Goal: Task Accomplishment & Management: Manage account settings

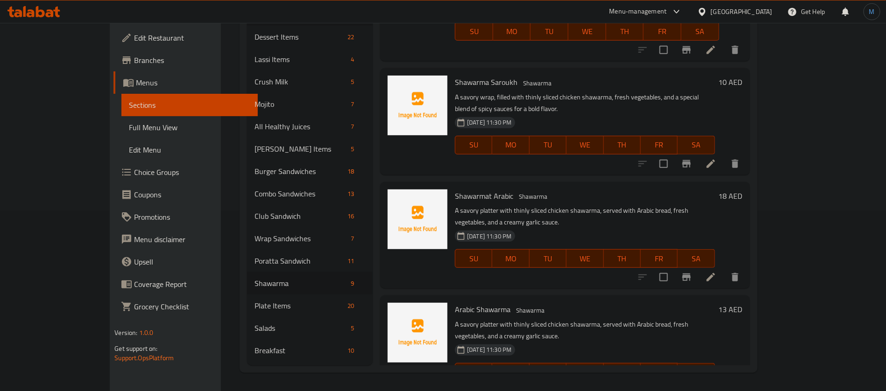
scroll to position [210, 0]
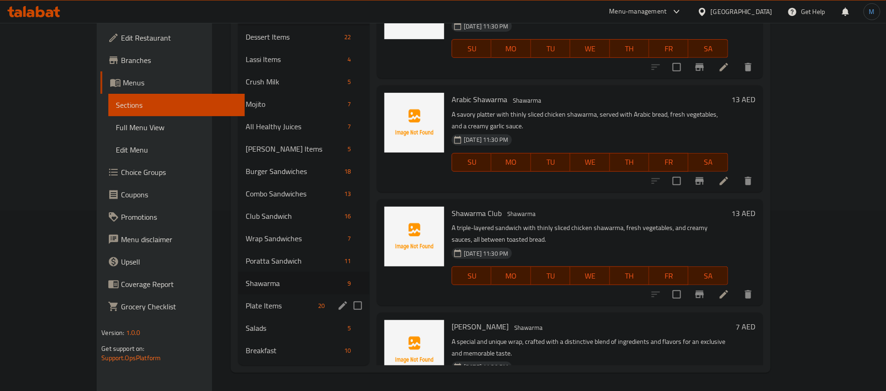
click at [348, 302] on input "Menu sections" at bounding box center [358, 306] width 20 height 20
checkbox input "true"
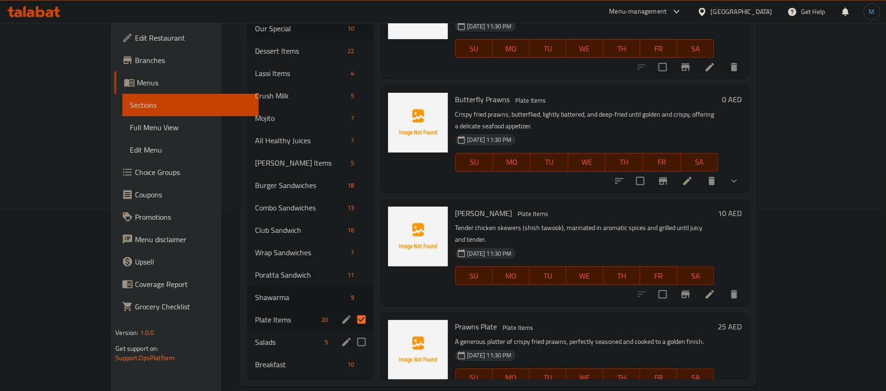
click at [352, 333] on input "Menu sections" at bounding box center [362, 343] width 20 height 20
checkbox input "true"
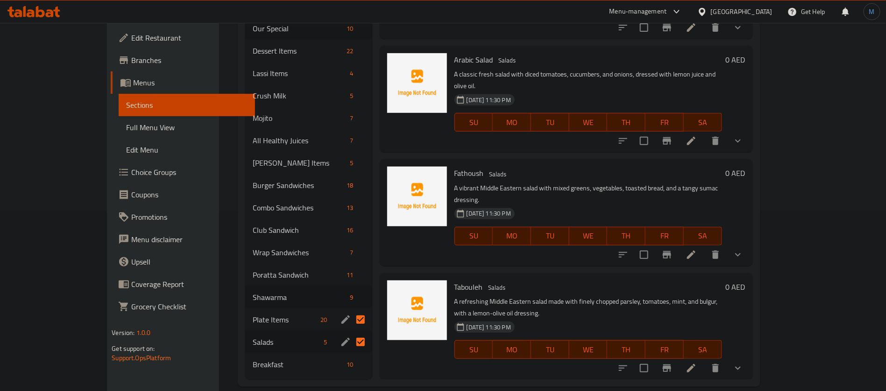
scroll to position [92, 0]
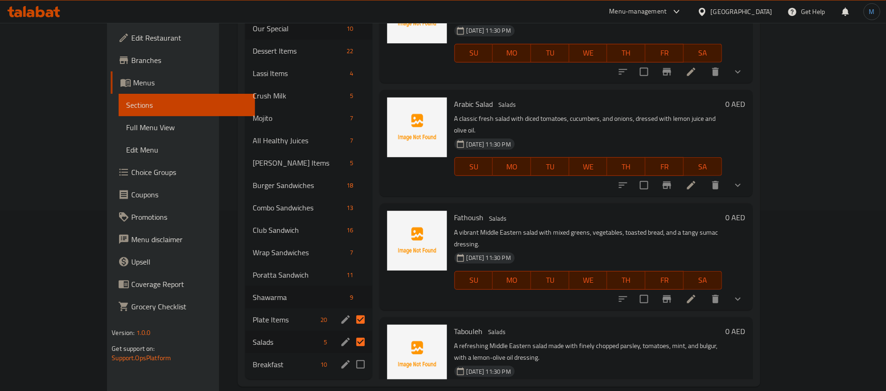
click at [351, 355] on input "Menu sections" at bounding box center [361, 365] width 20 height 20
checkbox input "true"
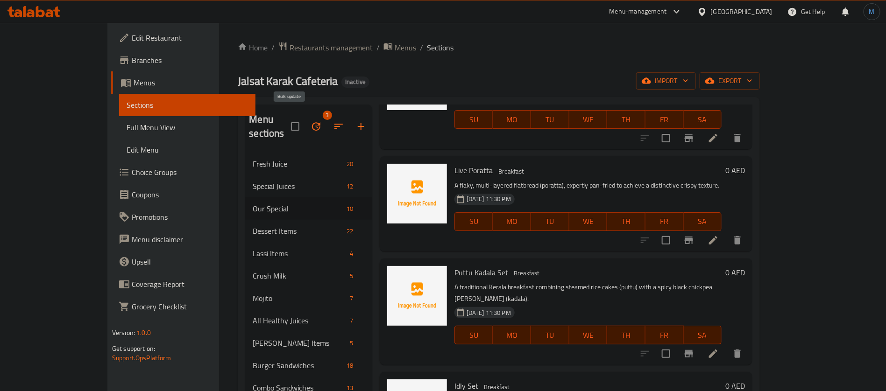
click at [305, 119] on button "button" at bounding box center [316, 126] width 22 height 22
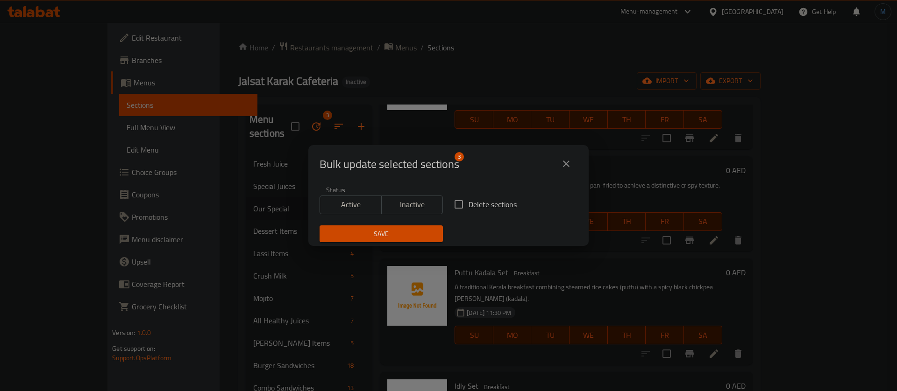
click at [482, 208] on span "Delete sections" at bounding box center [493, 204] width 48 height 11
click at [469, 208] on input "Delete sections" at bounding box center [459, 205] width 20 height 20
checkbox input "true"
click at [425, 233] on span "Save" at bounding box center [381, 234] width 108 height 12
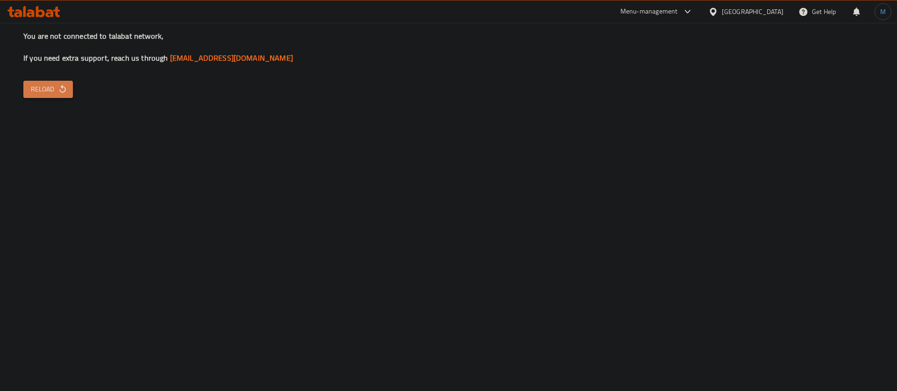
click at [52, 87] on span "Reload" at bounding box center [48, 90] width 35 height 12
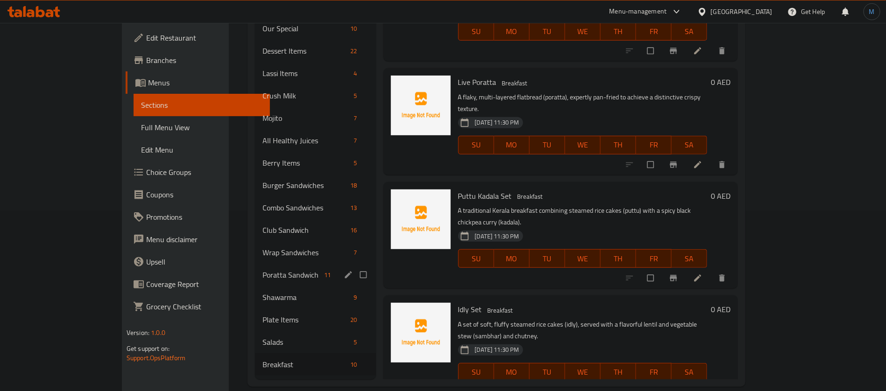
scroll to position [180, 0]
click at [355, 356] on input "Menu sections" at bounding box center [365, 365] width 20 height 18
checkbox input "true"
click at [355, 334] on input "Menu sections" at bounding box center [365, 343] width 20 height 18
checkbox input "true"
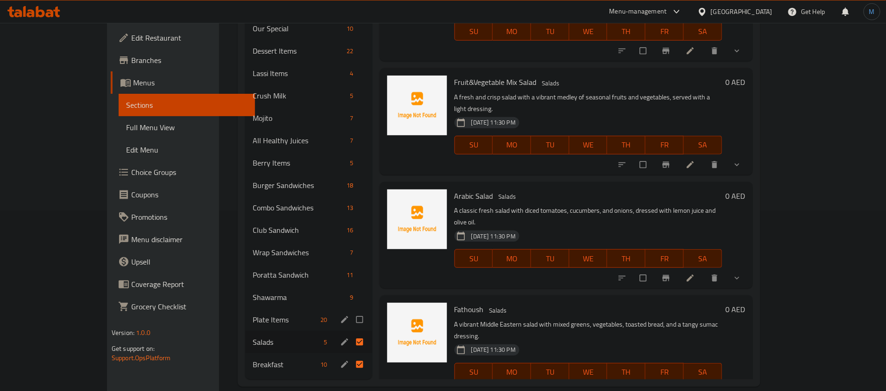
click at [351, 311] on input "Menu sections" at bounding box center [361, 320] width 20 height 18
checkbox input "true"
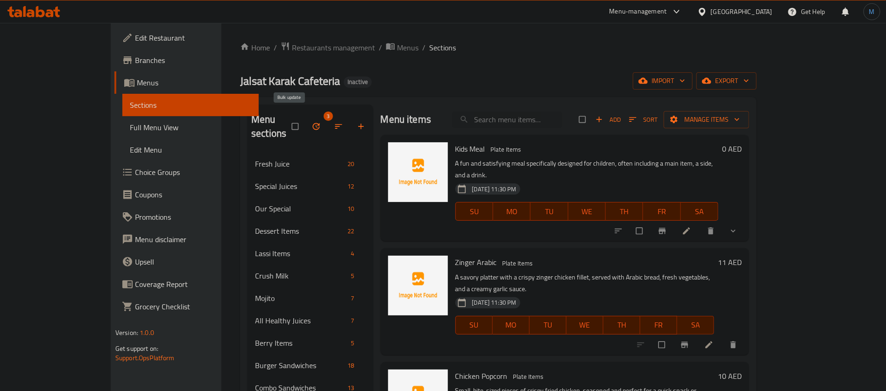
click at [312, 122] on icon "button" at bounding box center [316, 126] width 9 height 9
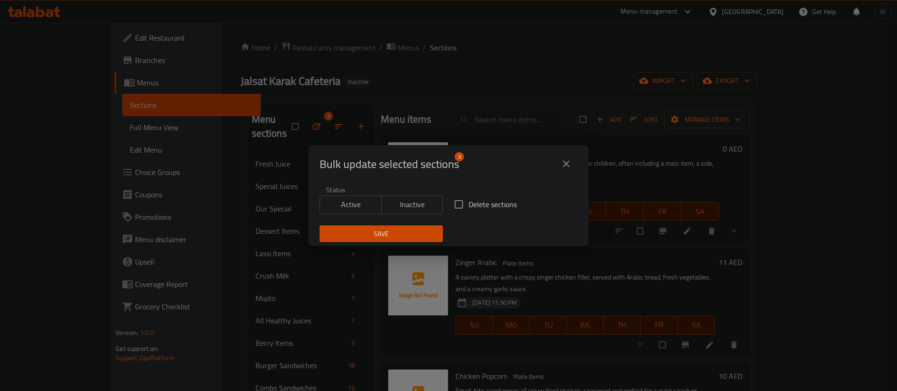
click at [470, 203] on span "Delete sections" at bounding box center [493, 204] width 48 height 11
click at [469, 203] on input "Delete sections" at bounding box center [459, 205] width 20 height 20
checkbox input "true"
click at [388, 230] on span "Save" at bounding box center [381, 234] width 108 height 12
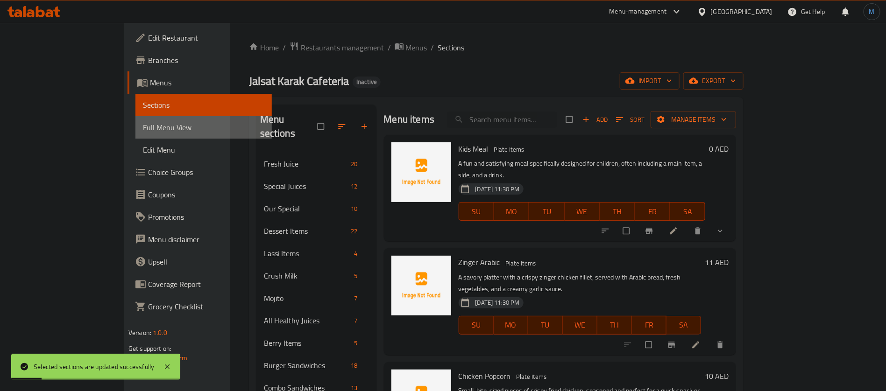
click at [143, 124] on span "Full Menu View" at bounding box center [203, 127] width 121 height 11
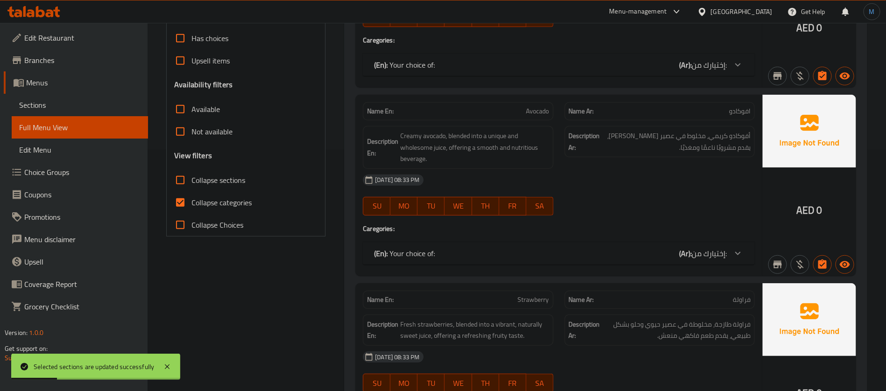
scroll to position [280, 0]
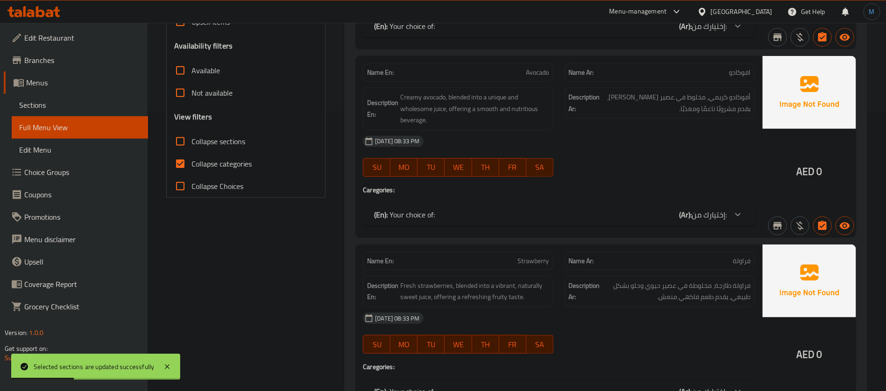
click at [185, 138] on input "Collapse sections" at bounding box center [180, 141] width 22 height 22
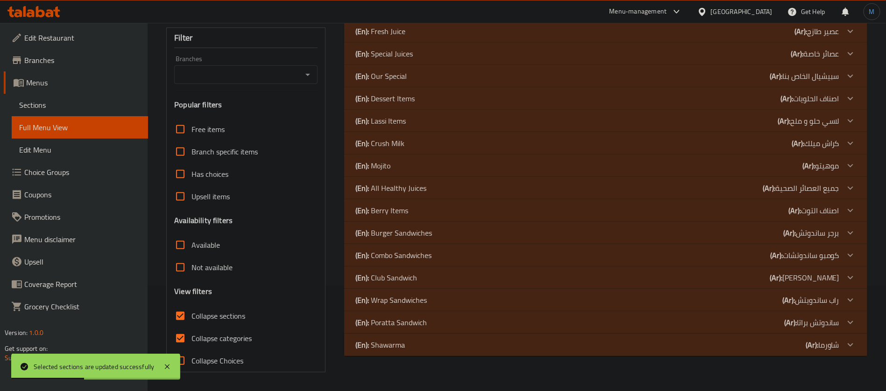
scroll to position [105, 0]
click at [186, 320] on input "Collapse sections" at bounding box center [180, 317] width 22 height 22
checkbox input "false"
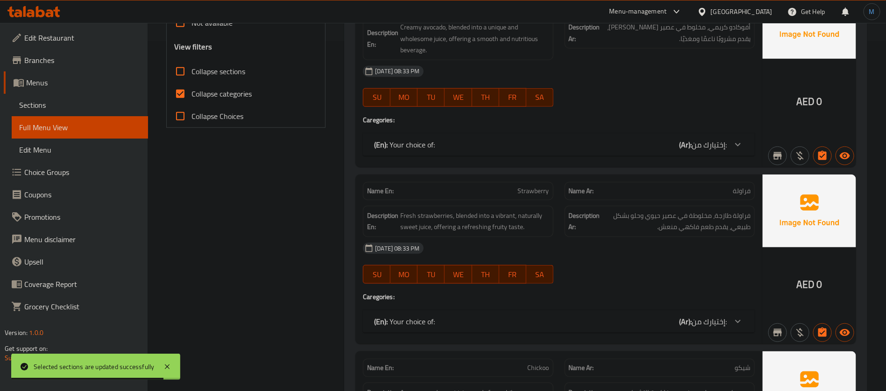
scroll to position [70, 0]
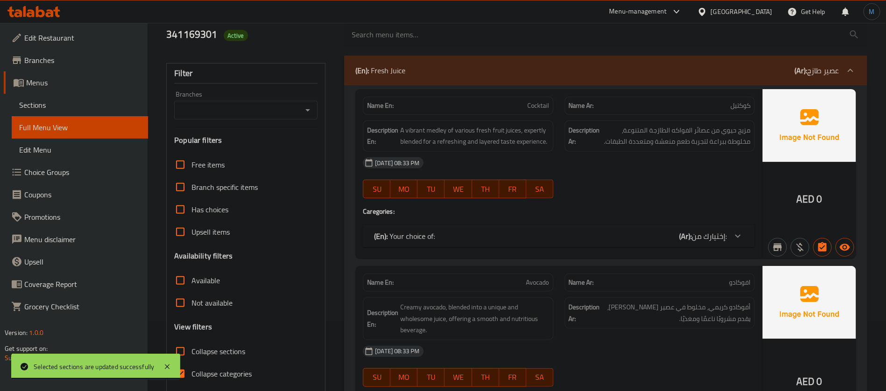
click at [821, 71] on p "(Ar): عصير طازج" at bounding box center [817, 70] width 45 height 11
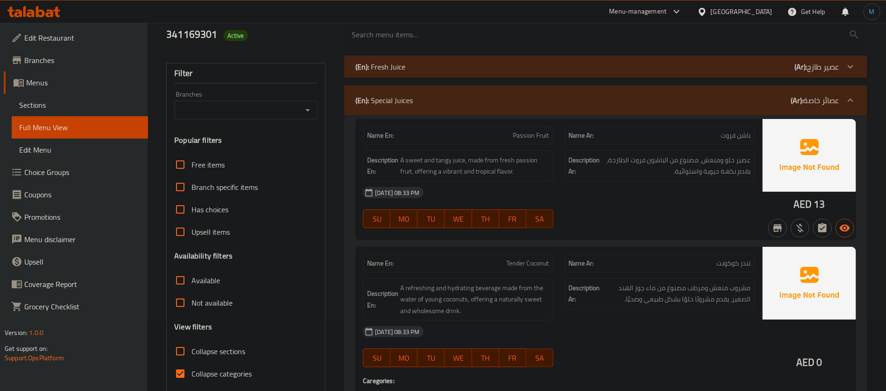
click at [823, 92] on div "(En): Special Juices (Ar): عصائر خاصة" at bounding box center [605, 100] width 523 height 30
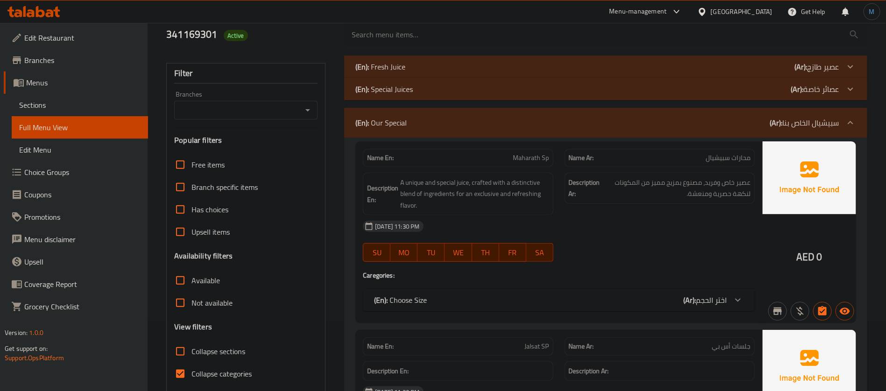
scroll to position [350, 0]
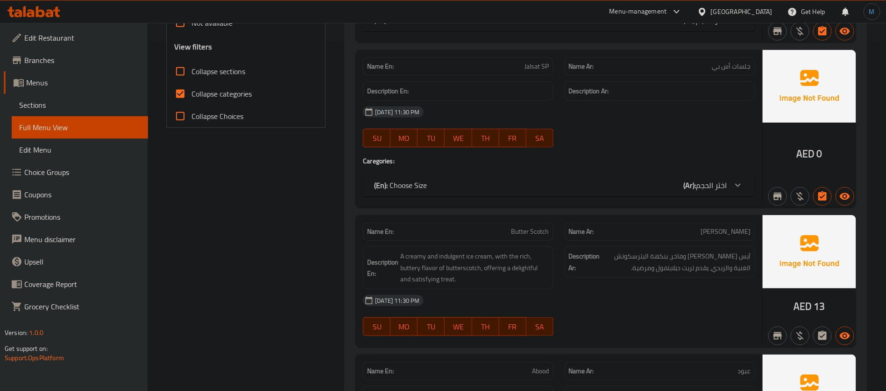
click at [188, 93] on input "Collapse categories" at bounding box center [180, 94] width 22 height 22
checkbox input "false"
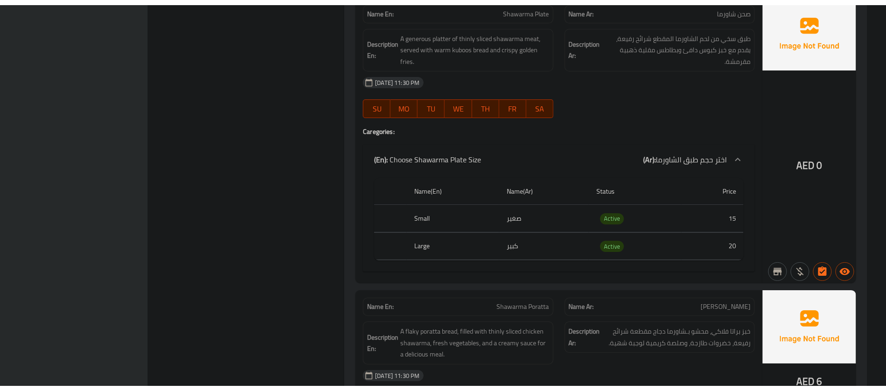
scroll to position [26498, 0]
